Goal: Information Seeking & Learning: Find specific fact

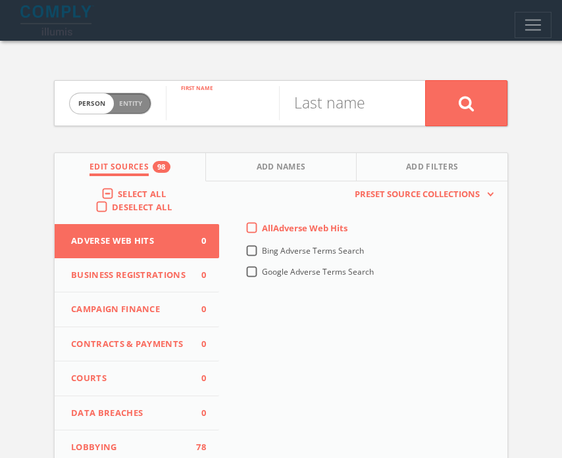
click at [212, 111] on input "text" at bounding box center [222, 103] width 113 height 34
type input "[PERSON_NAME]"
click at [323, 119] on input "text" at bounding box center [335, 103] width 113 height 34
type input "[PERSON_NAME]"
click at [425, 80] on button at bounding box center [466, 103] width 82 height 46
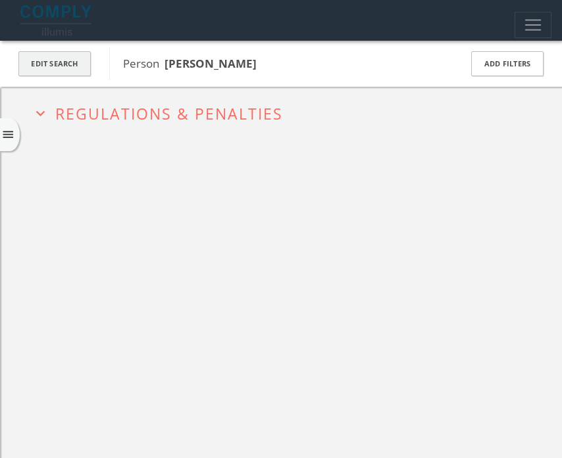
click at [40, 76] on button "Edit Search" at bounding box center [54, 64] width 72 height 26
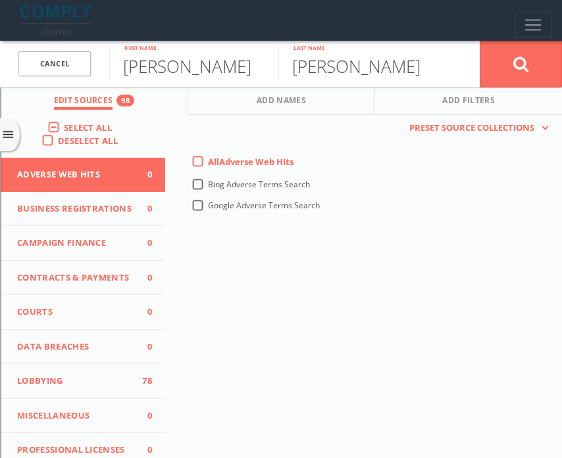
click at [64, 128] on label "Select All" at bounding box center [91, 128] width 55 height 13
click at [0, 0] on input "Select All" at bounding box center [0, 0] width 0 height 0
click at [64, 127] on label "Select All" at bounding box center [91, 128] width 55 height 13
click at [0, 0] on input "Select All" at bounding box center [0, 0] width 0 height 0
click at [513, 70] on icon at bounding box center [521, 64] width 16 height 16
